Goal: Transaction & Acquisition: Book appointment/travel/reservation

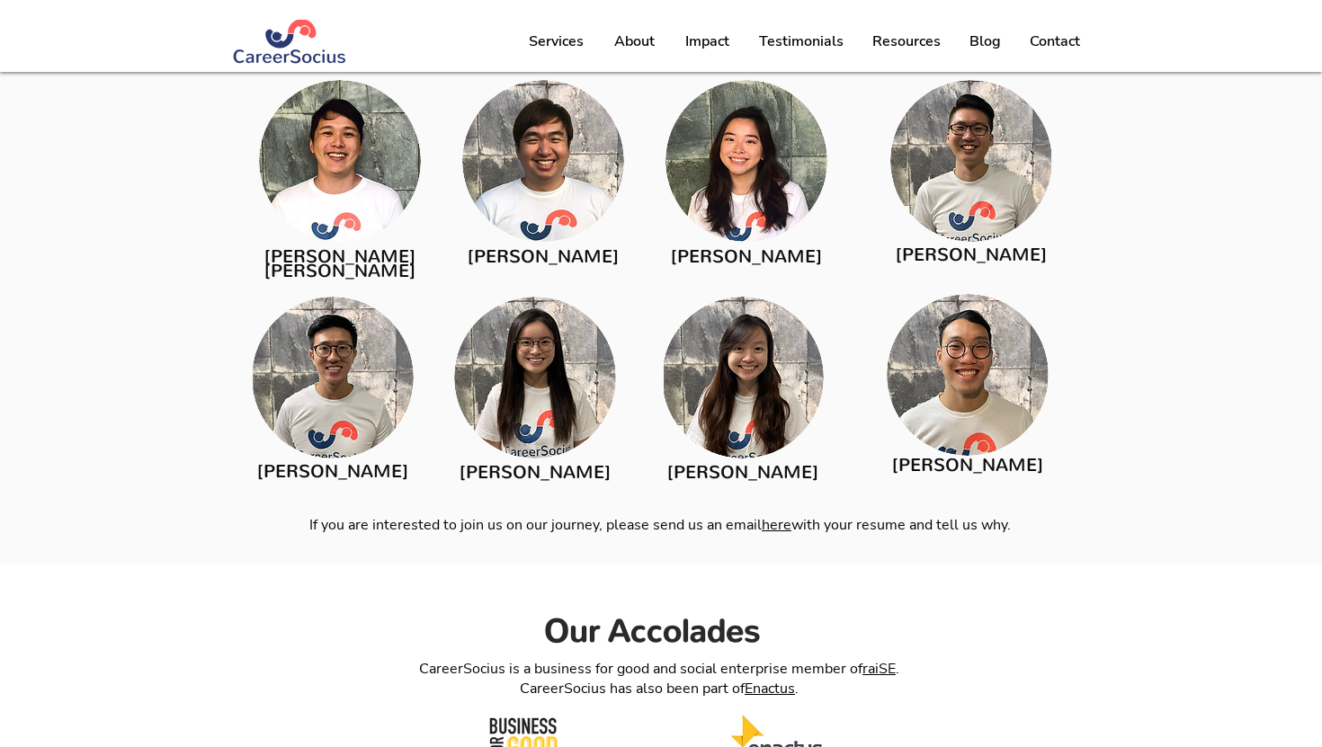
scroll to position [3014, 0]
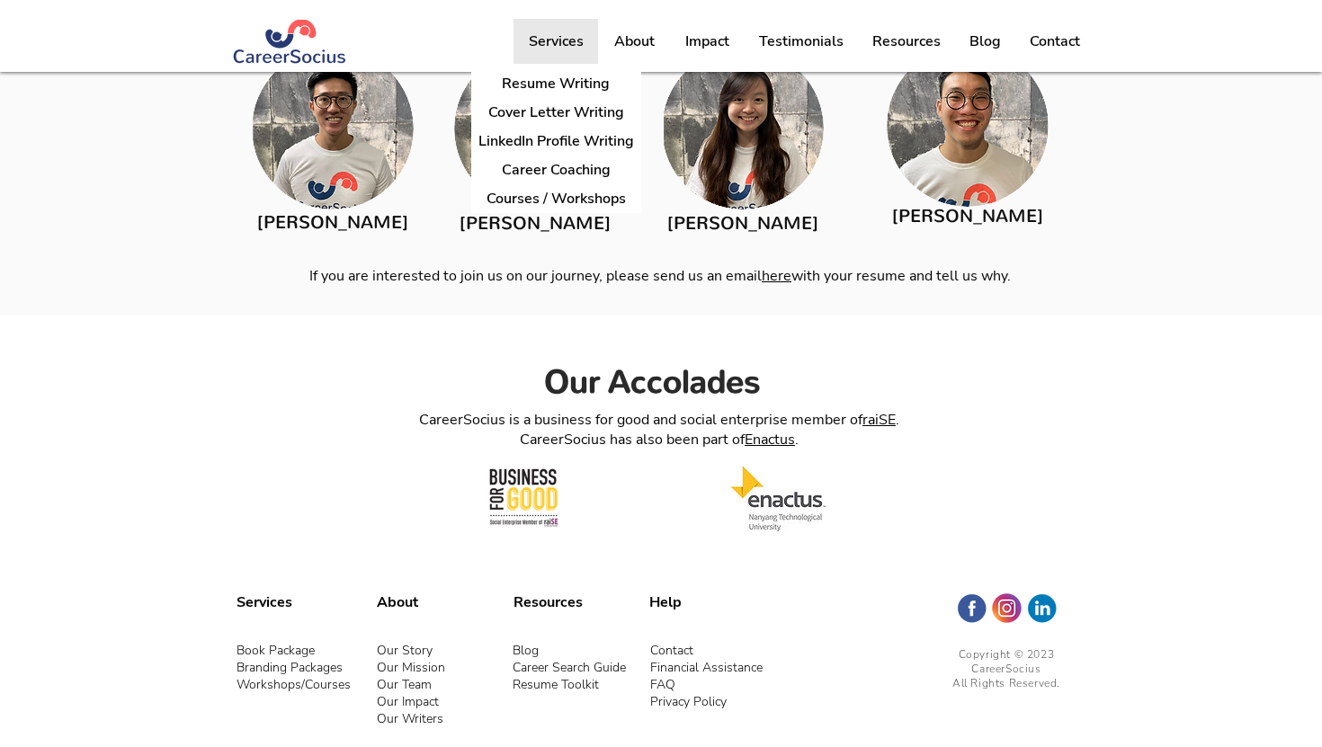
click at [581, 36] on p "Services" at bounding box center [556, 41] width 73 height 45
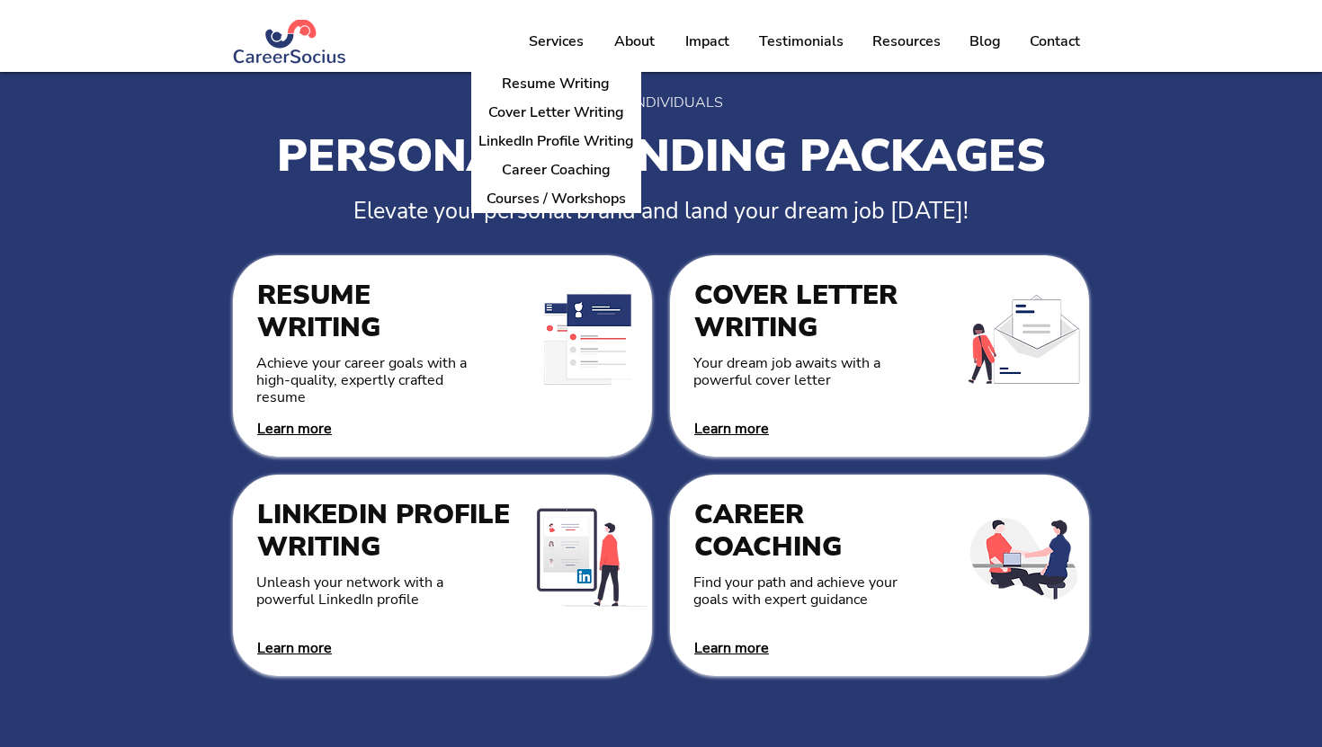
click at [134, 340] on div "main content" at bounding box center [661, 457] width 1322 height 770
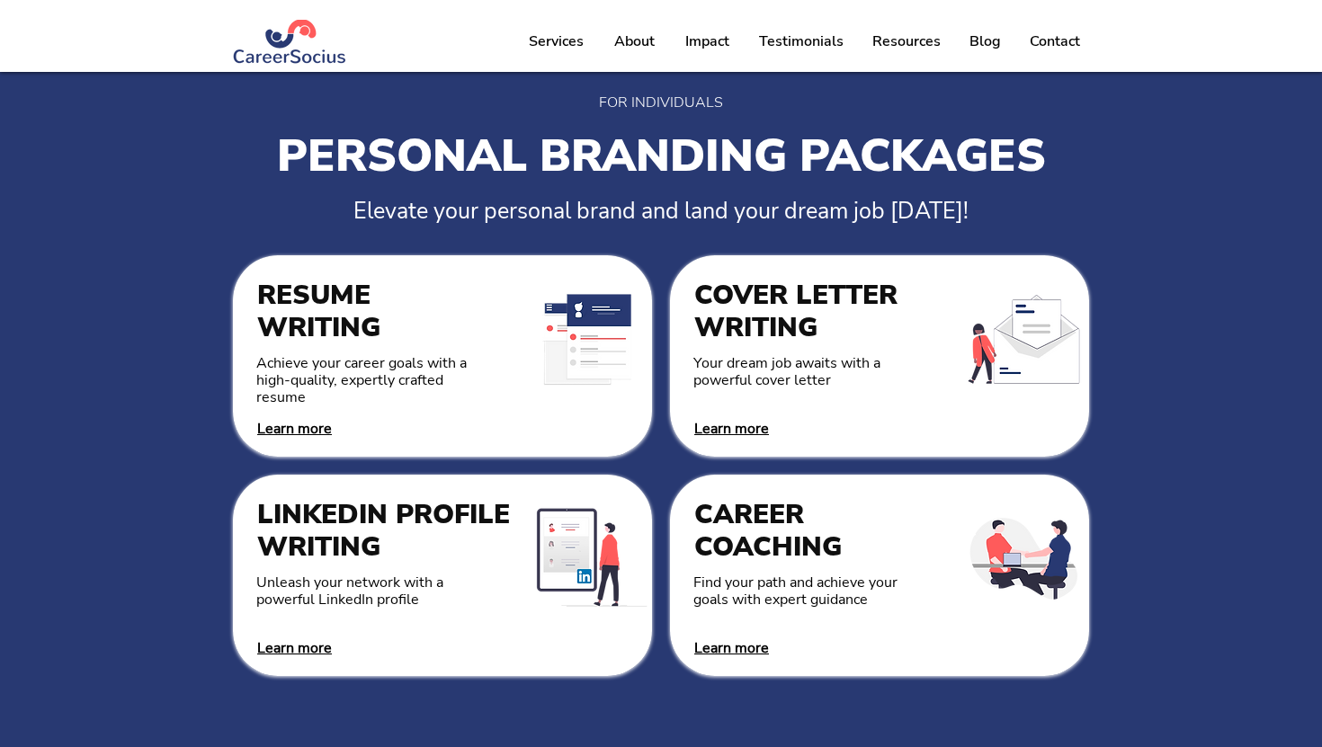
click at [745, 435] on span "Learn more" at bounding box center [731, 429] width 75 height 20
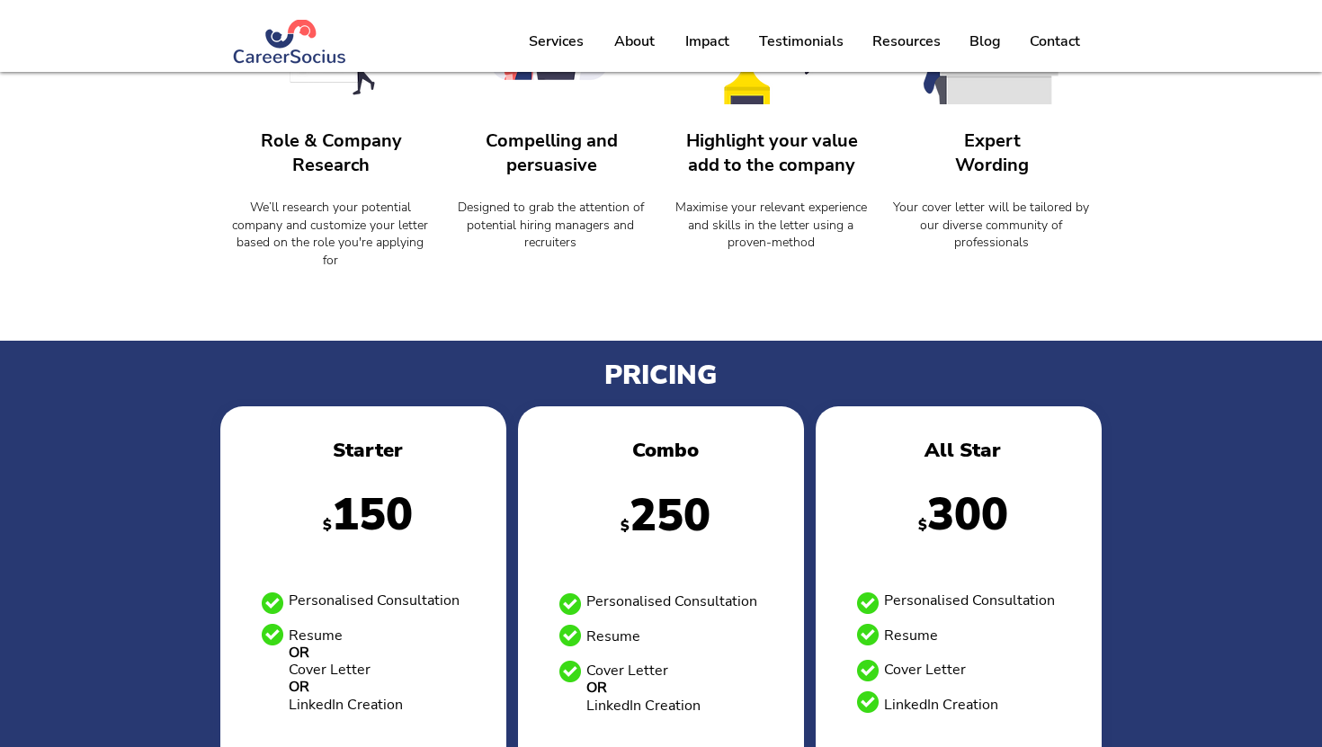
scroll to position [738, 0]
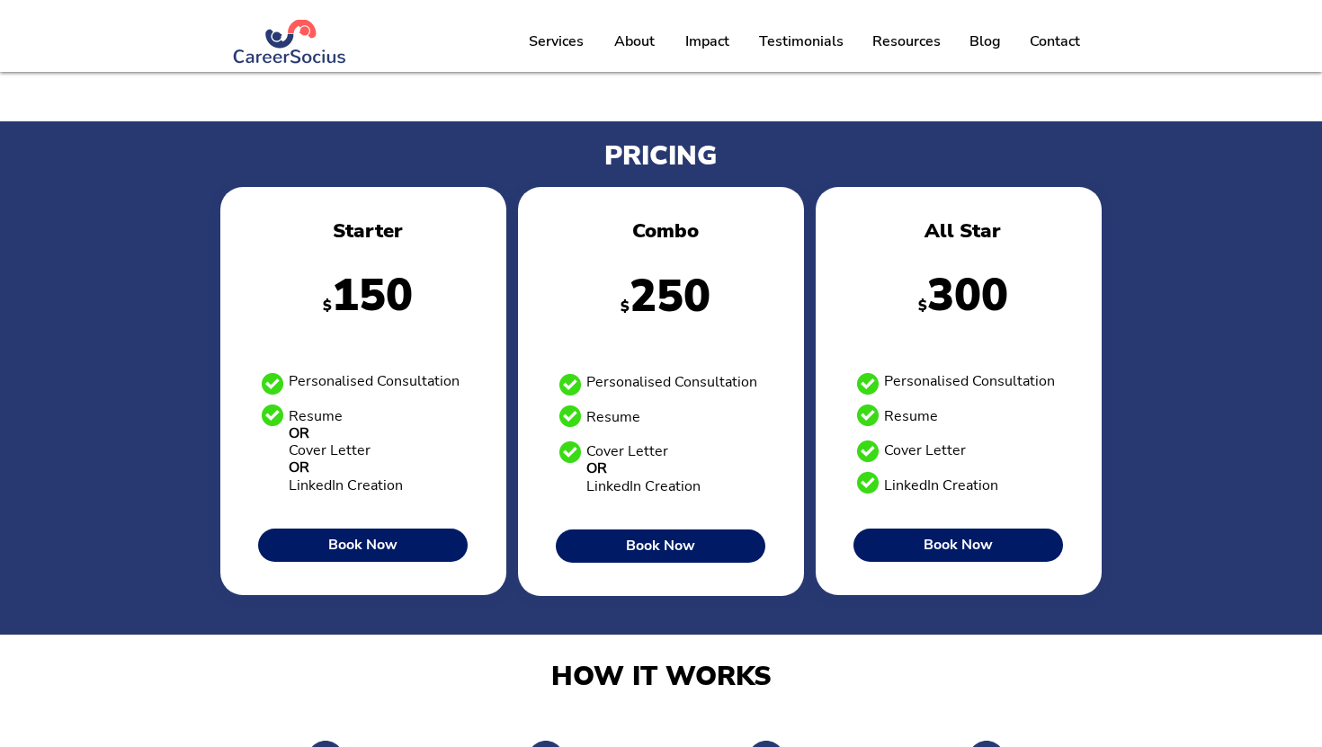
drag, startPoint x: 925, startPoint y: 220, endPoint x: 995, endPoint y: 474, distance: 263.1
click at [996, 474] on div "All Star $ 300 Personalised Consultation Resume Cover Letter LinkedIn Creation …" at bounding box center [958, 390] width 286 height 407
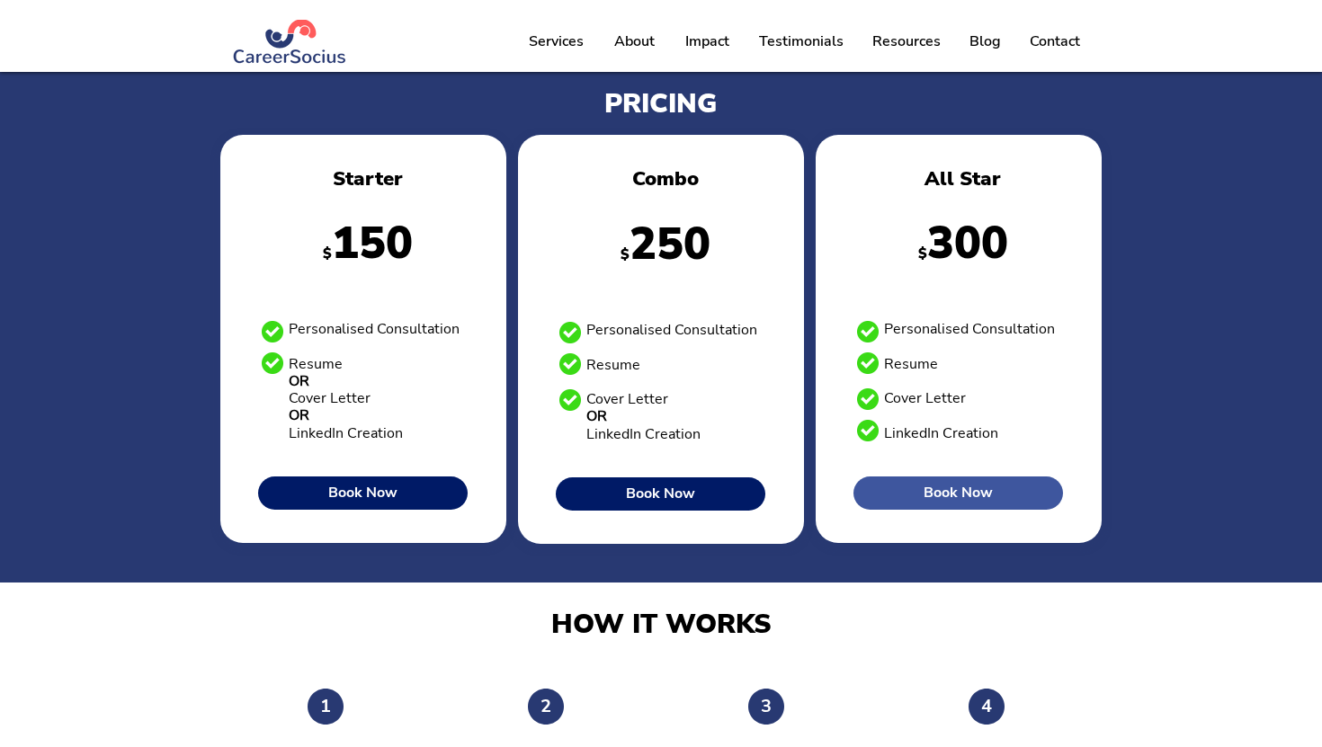
scroll to position [808, 0]
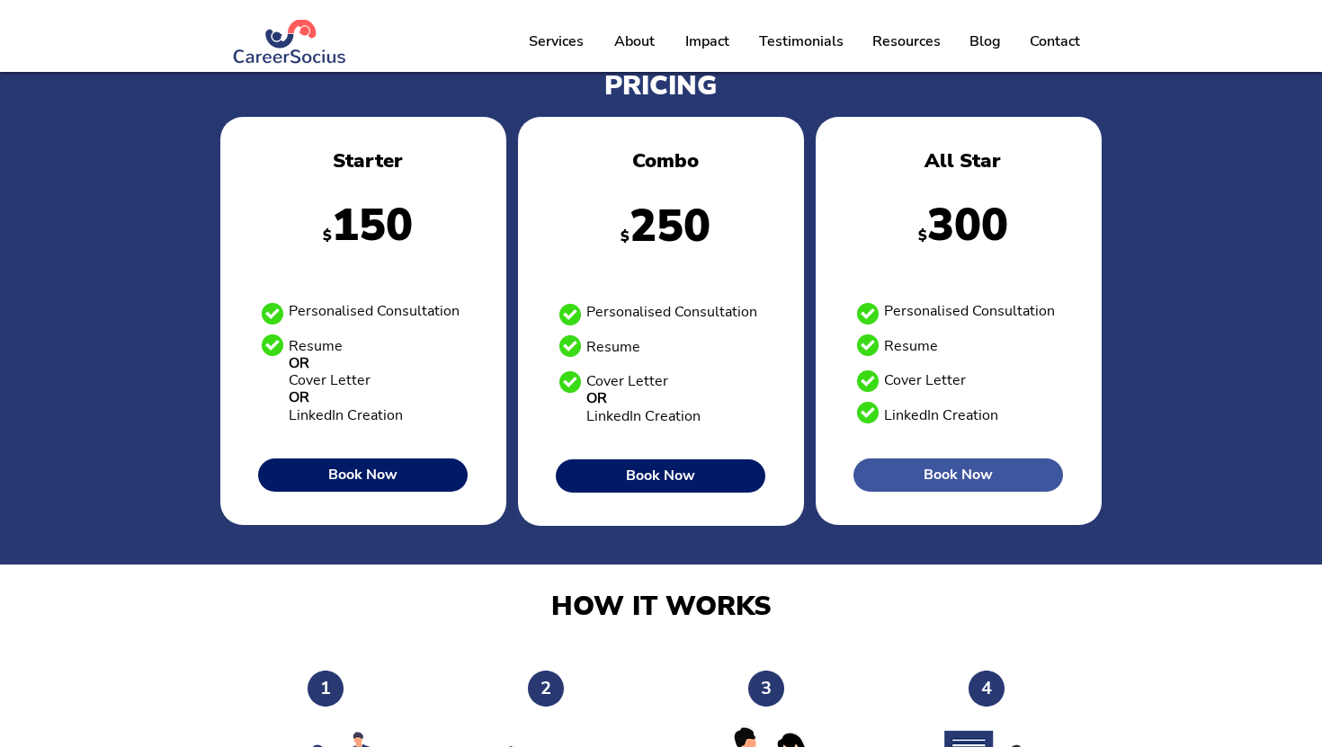
click at [904, 466] on link "Book Now" at bounding box center [957, 475] width 209 height 33
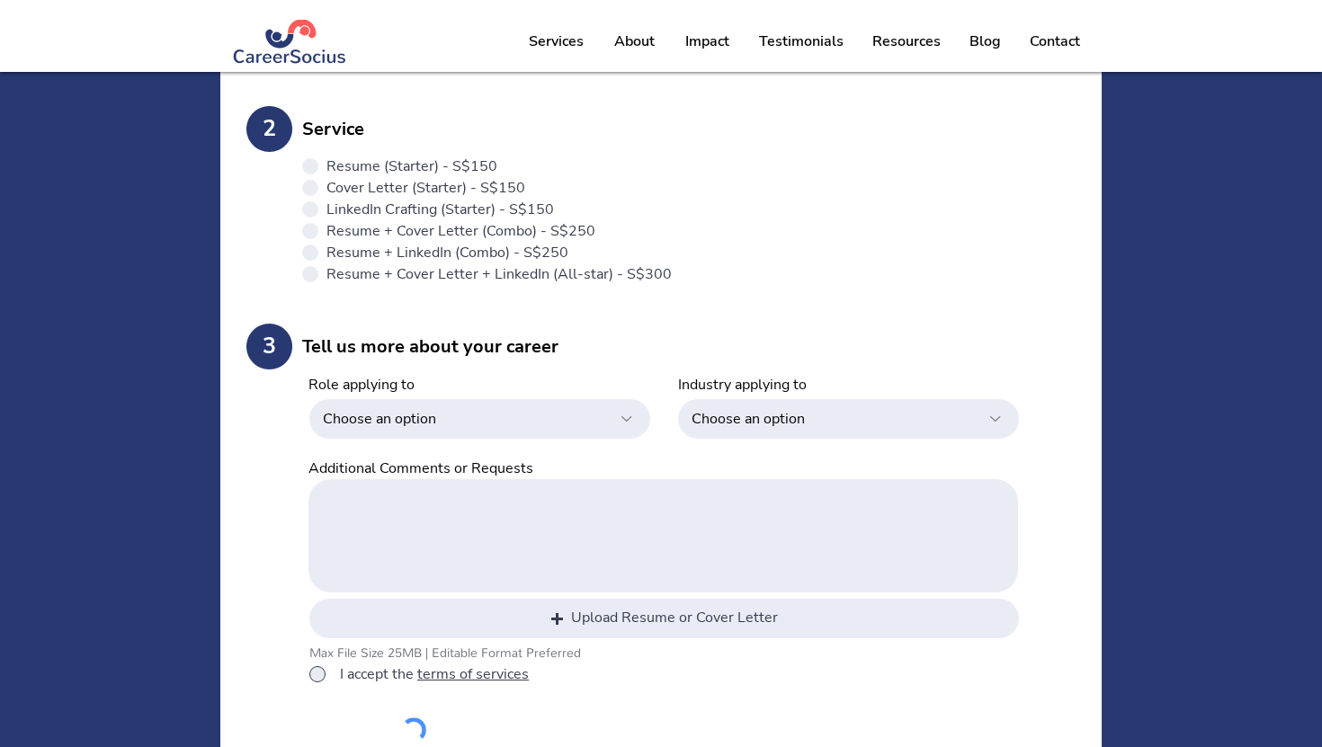
scroll to position [422, 0]
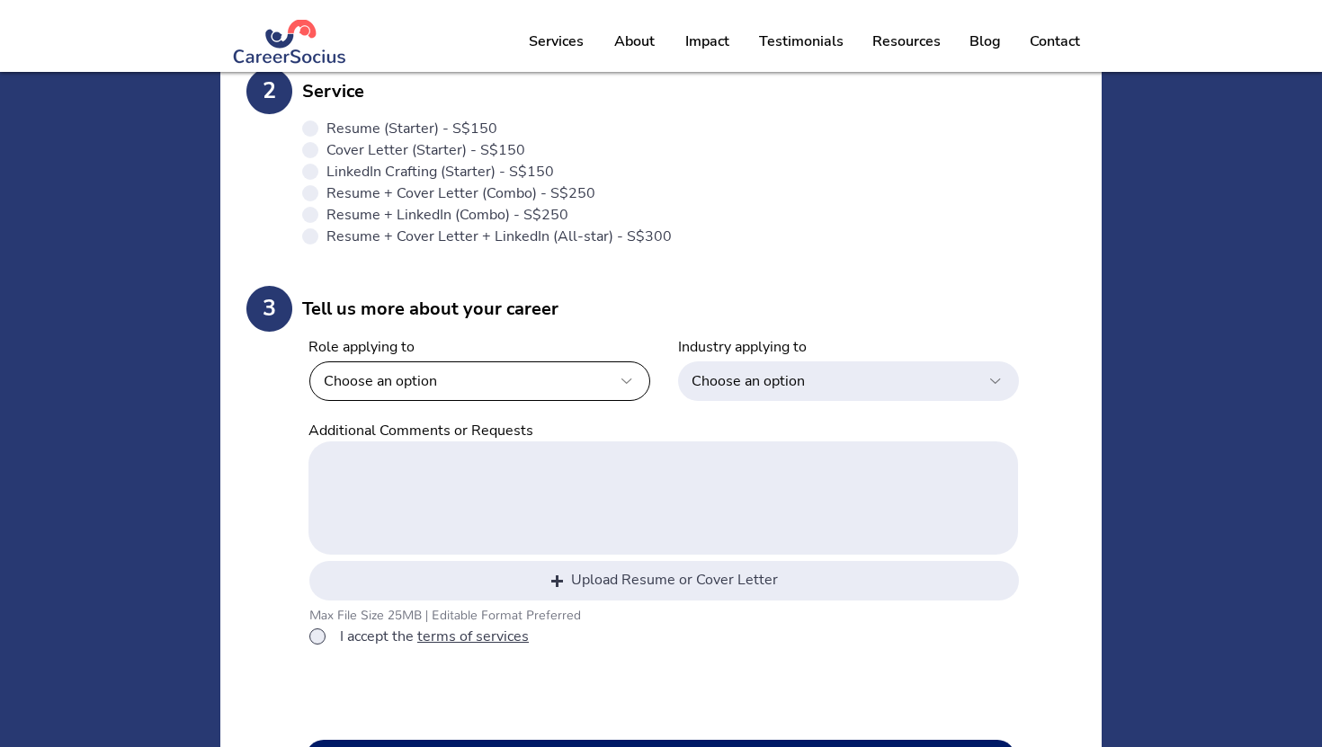
click at [589, 381] on input "Choose an option" at bounding box center [479, 381] width 341 height 40
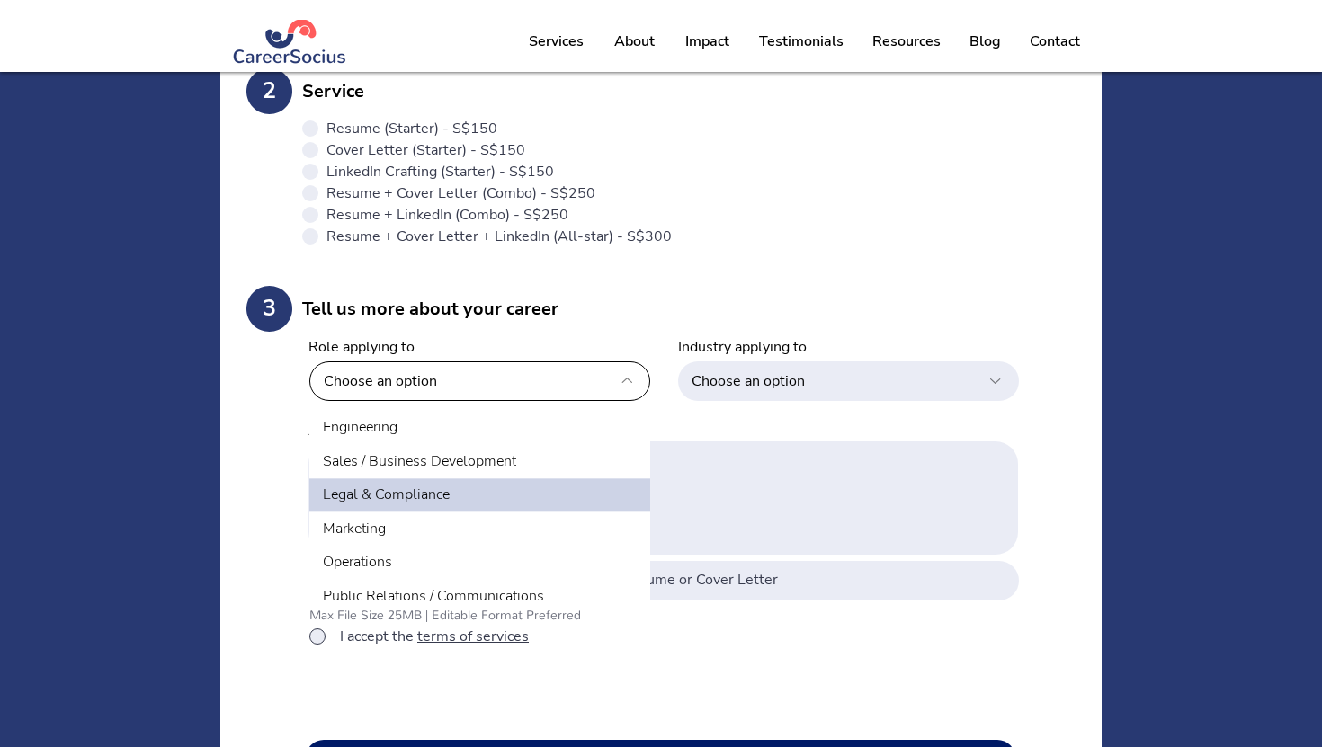
scroll to position [0, 0]
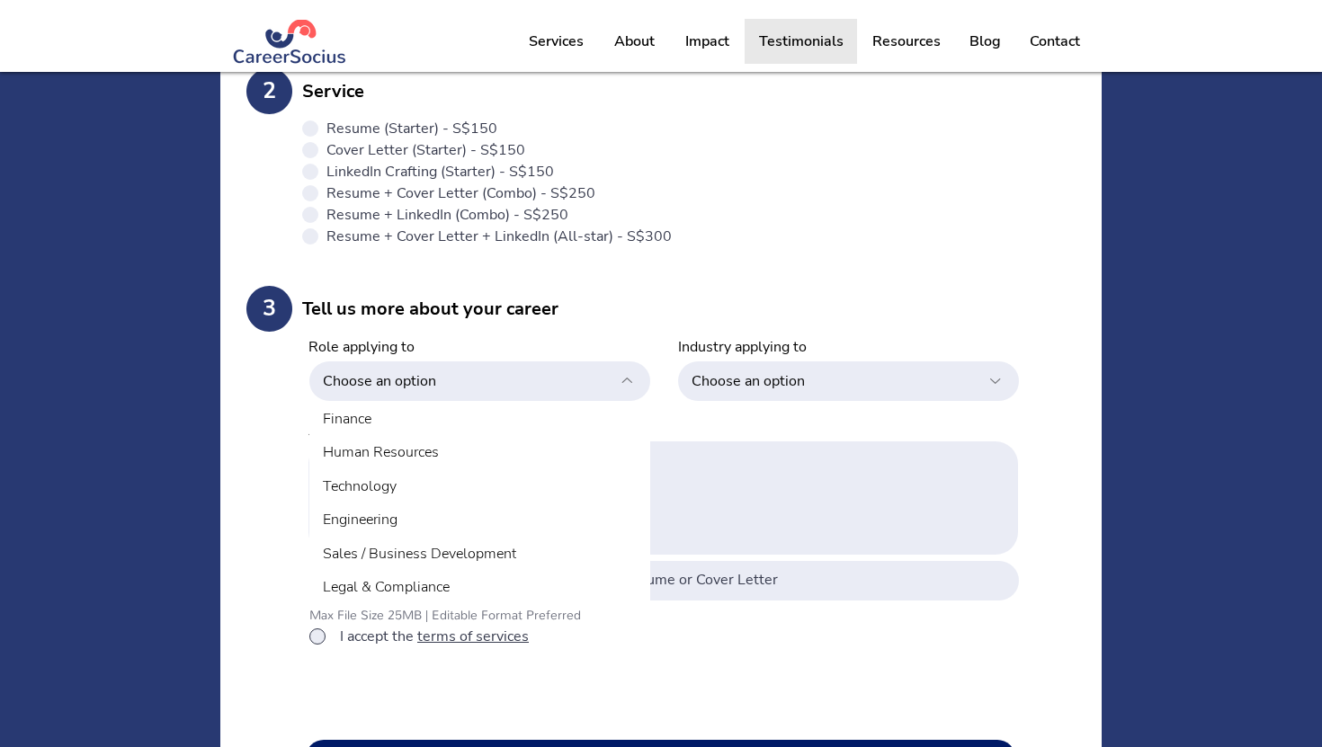
click at [825, 44] on p "Testimonials" at bounding box center [801, 41] width 102 height 45
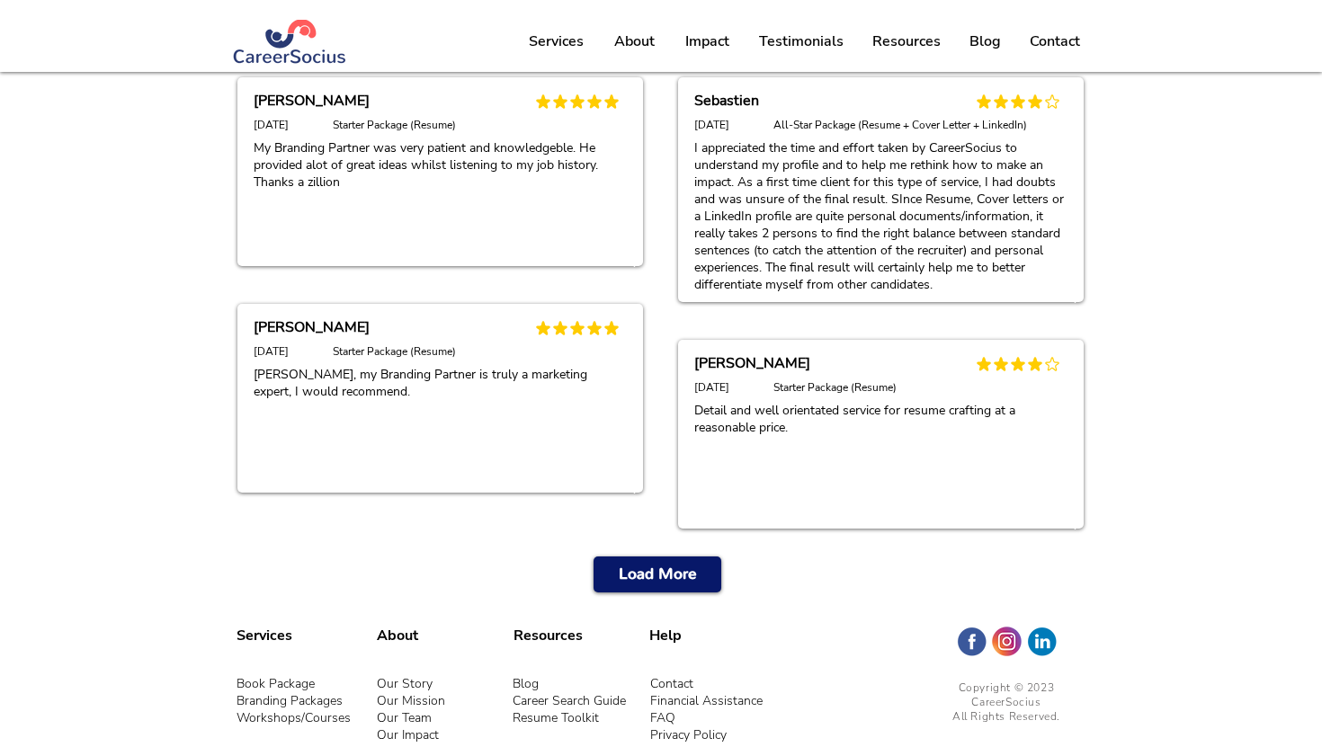
scroll to position [702, 0]
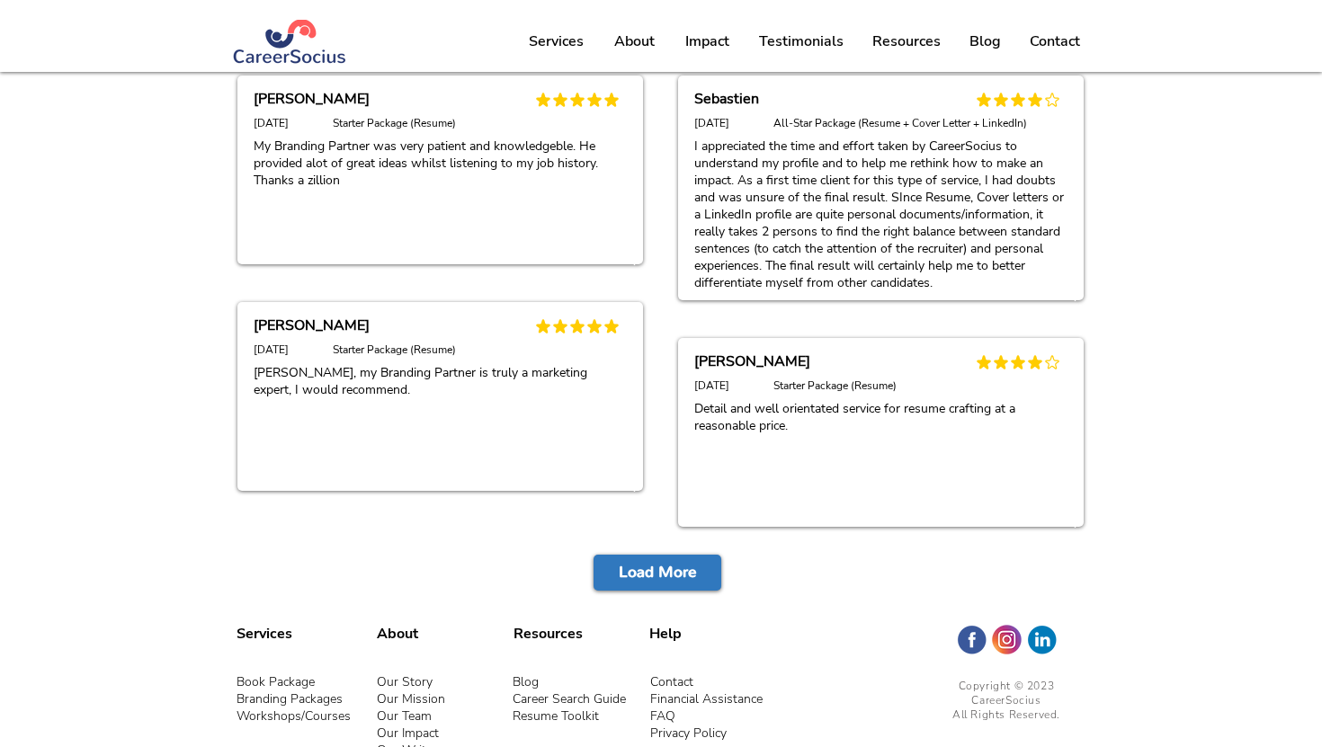
click at [661, 569] on span "Load More" at bounding box center [658, 573] width 78 height 22
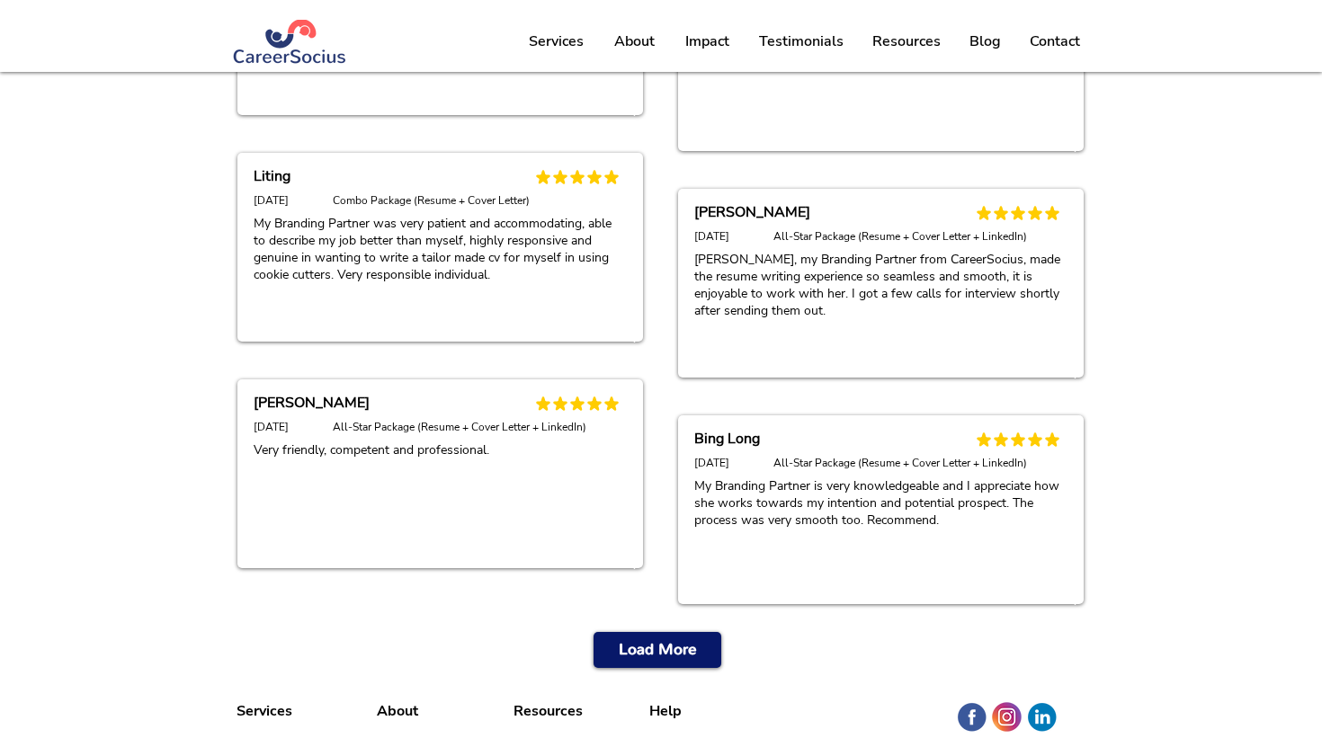
scroll to position [1205, 0]
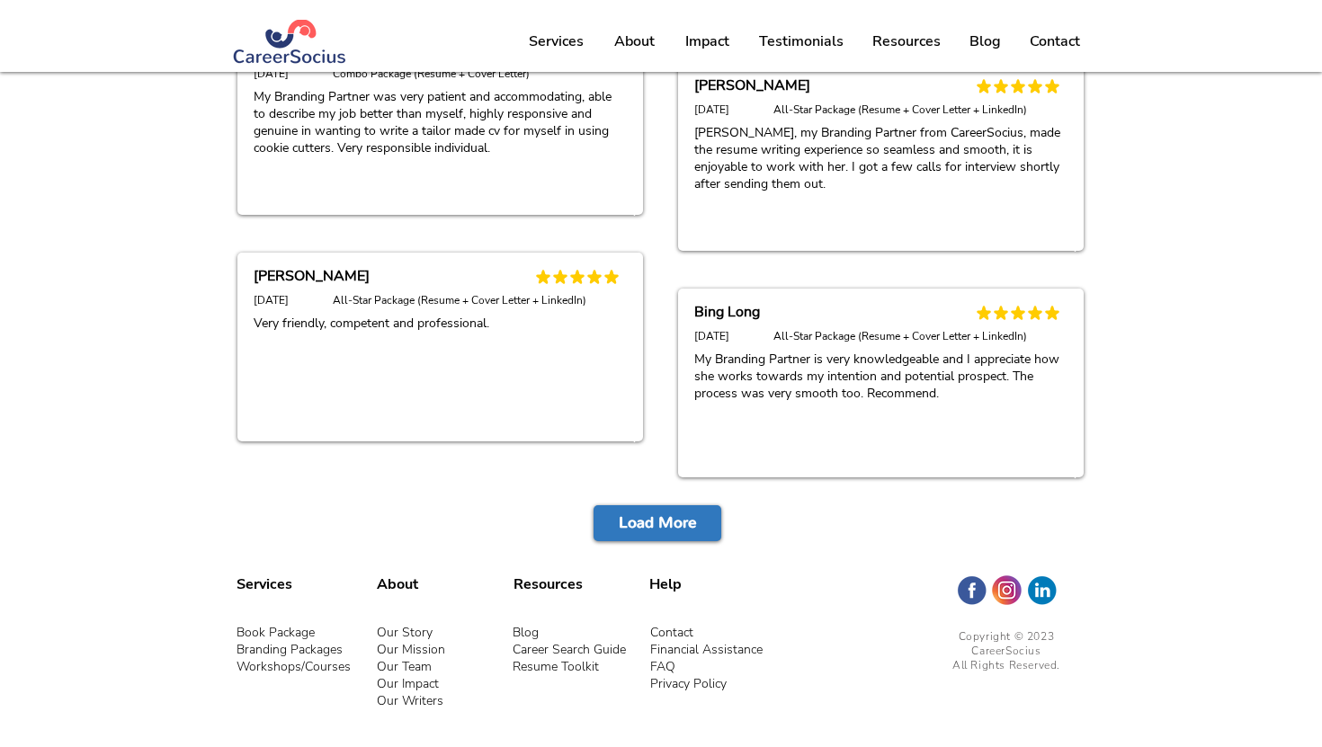
click at [640, 531] on span "Load More" at bounding box center [658, 523] width 78 height 22
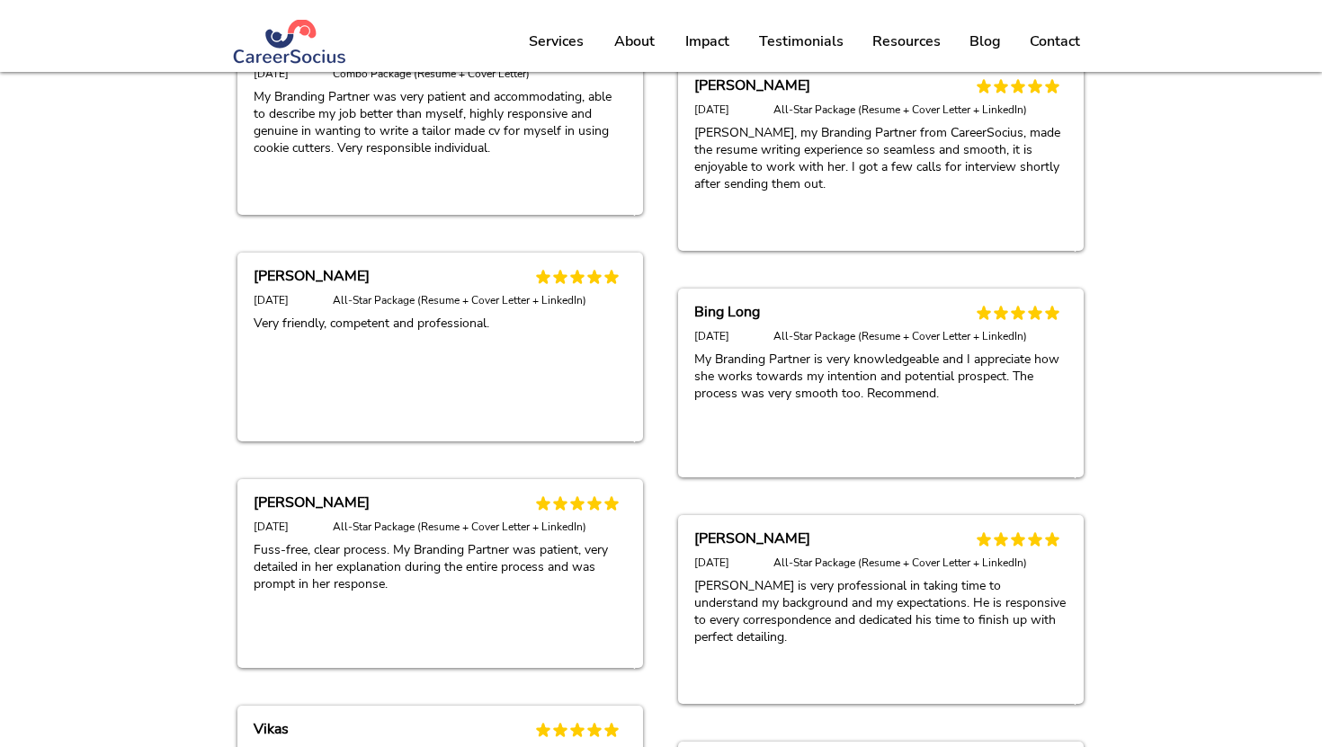
scroll to position [1658, 0]
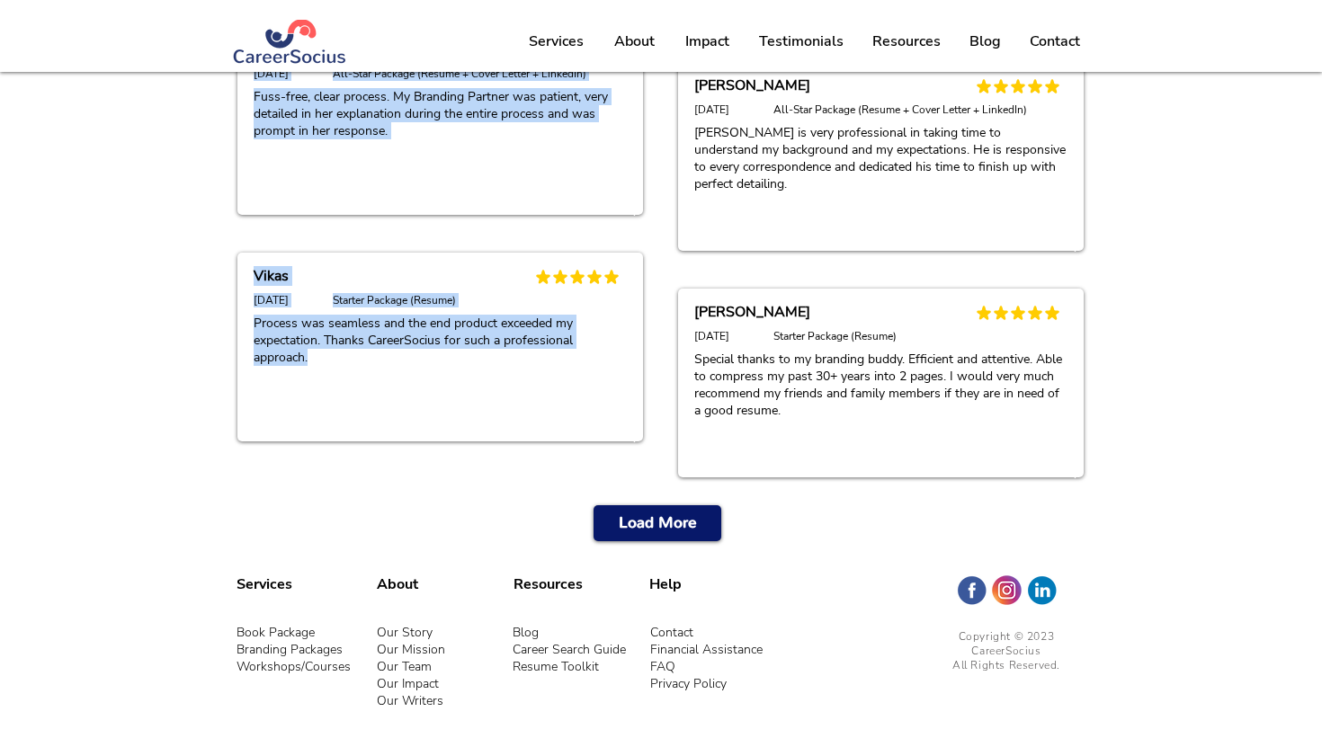
click at [652, 516] on span "Load More" at bounding box center [658, 523] width 78 height 22
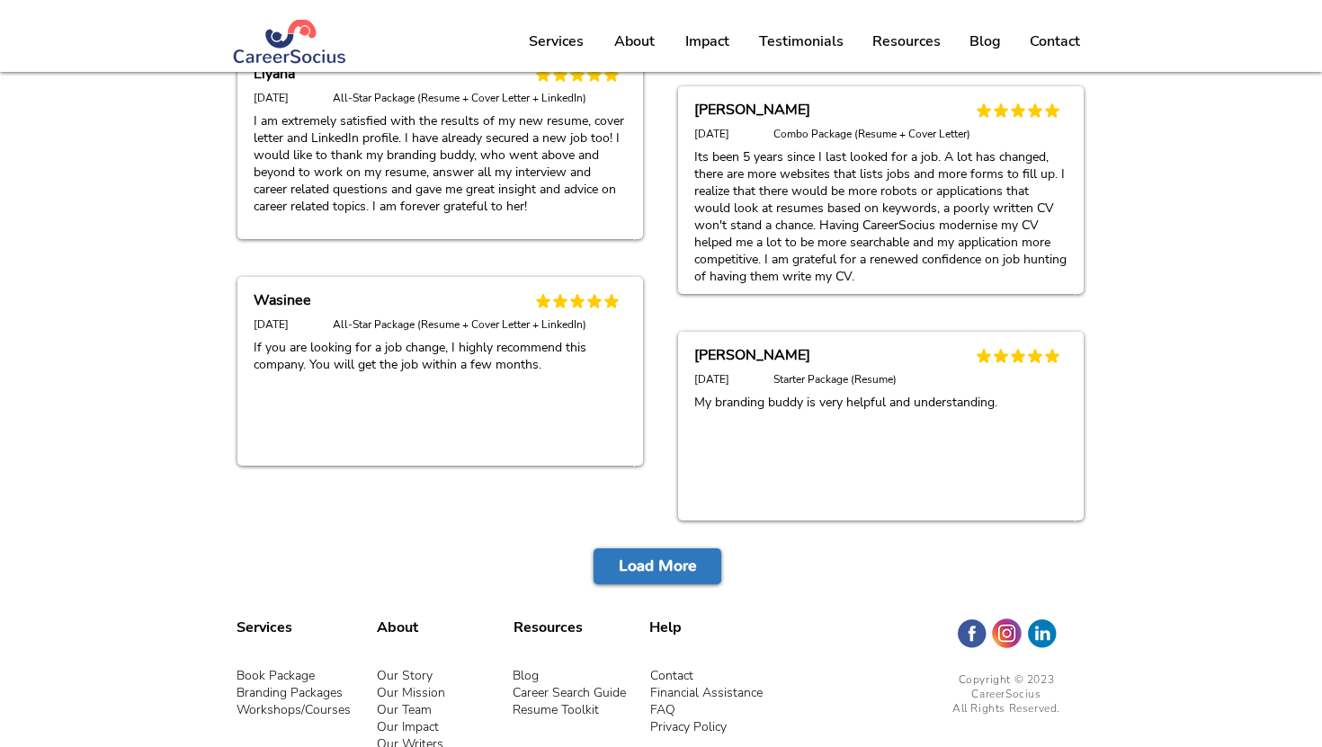
scroll to position [2130, 0]
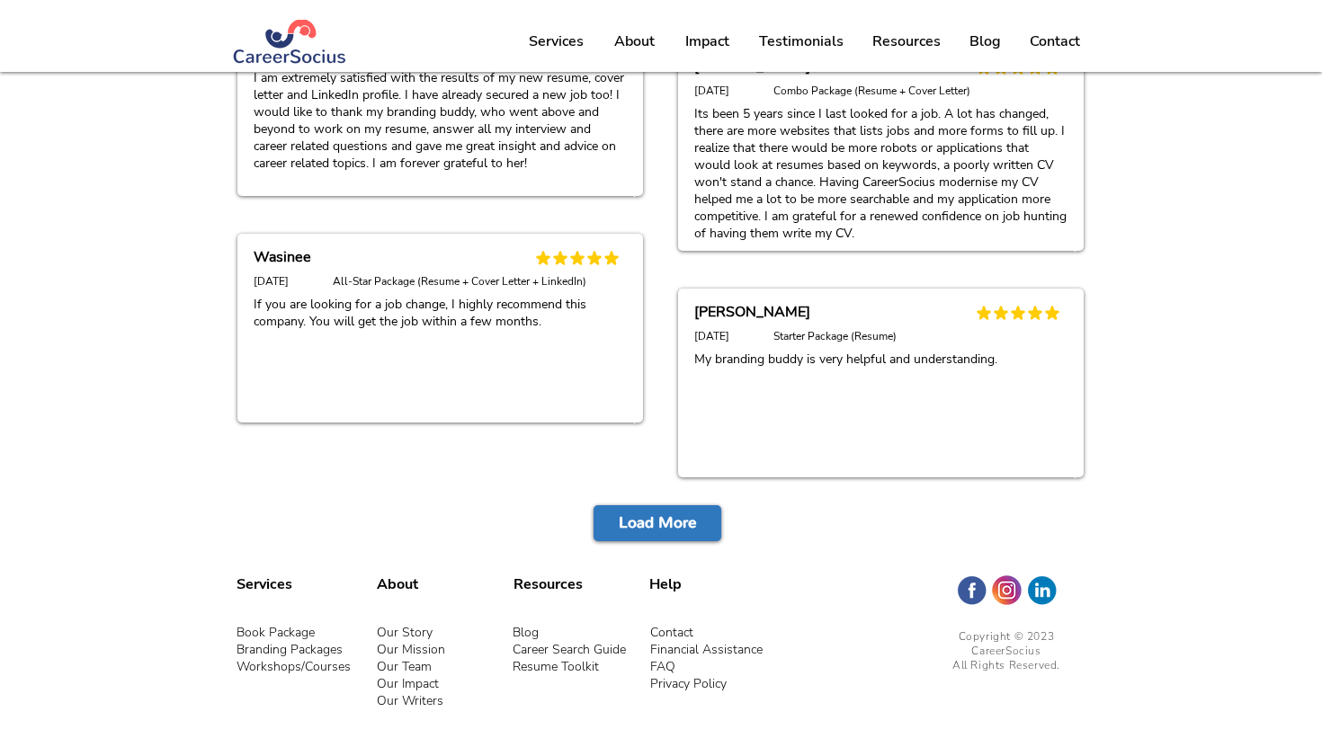
click at [652, 517] on span "Load More" at bounding box center [658, 523] width 78 height 22
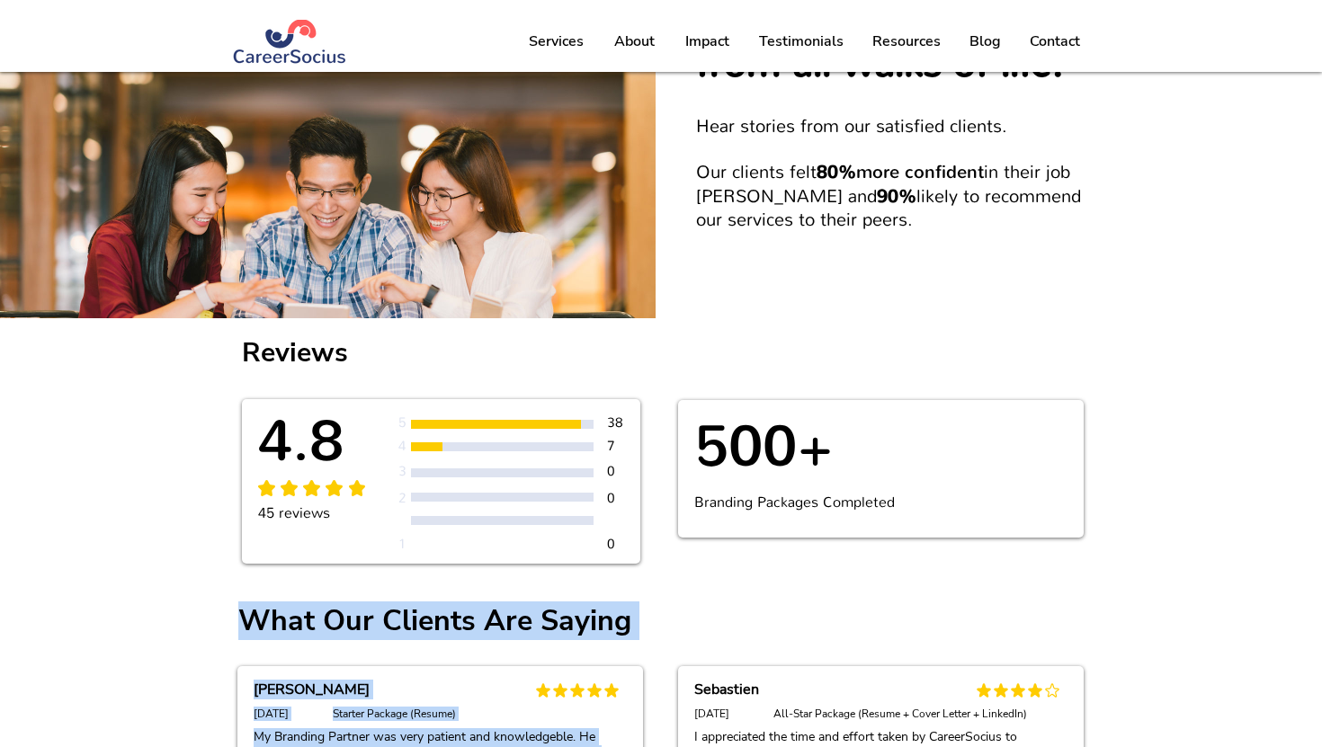
scroll to position [0, 0]
